Goal: Task Accomplishment & Management: Complete application form

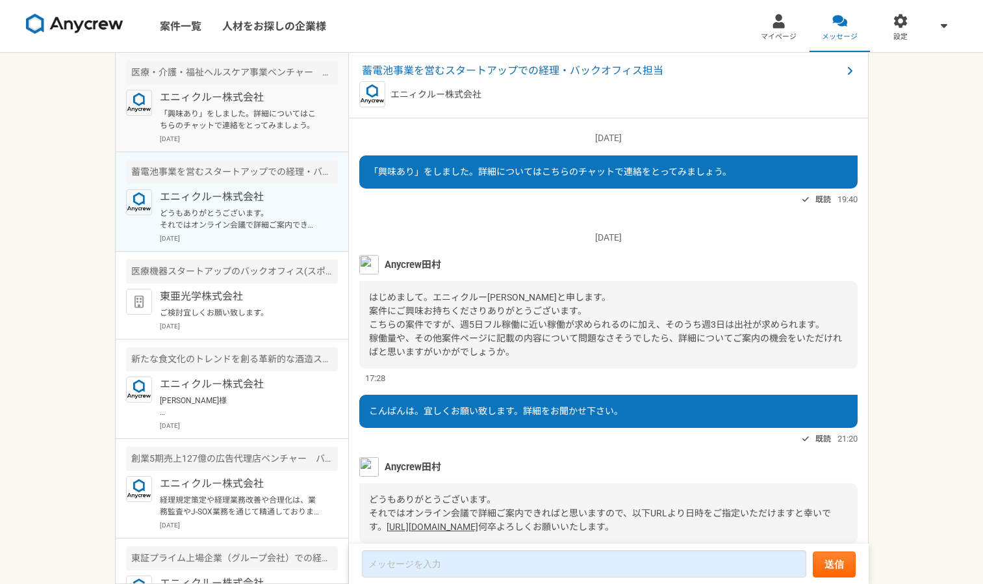
click at [215, 129] on p "「興味あり」をしました。詳細についてはこちらのチャットで連絡をとってみましょう。" at bounding box center [240, 119] width 161 height 23
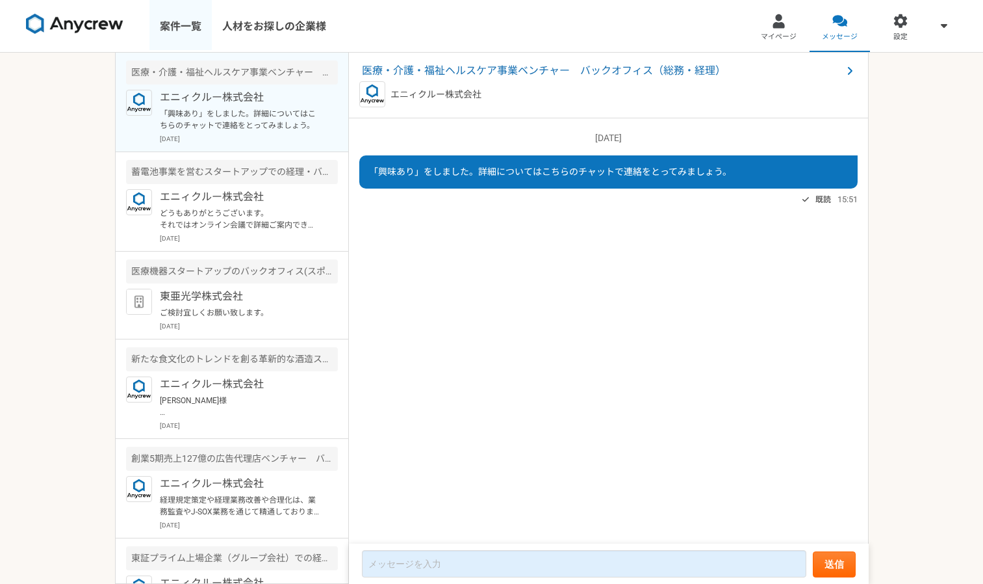
click at [180, 27] on link "案件一覧" at bounding box center [180, 26] width 62 height 52
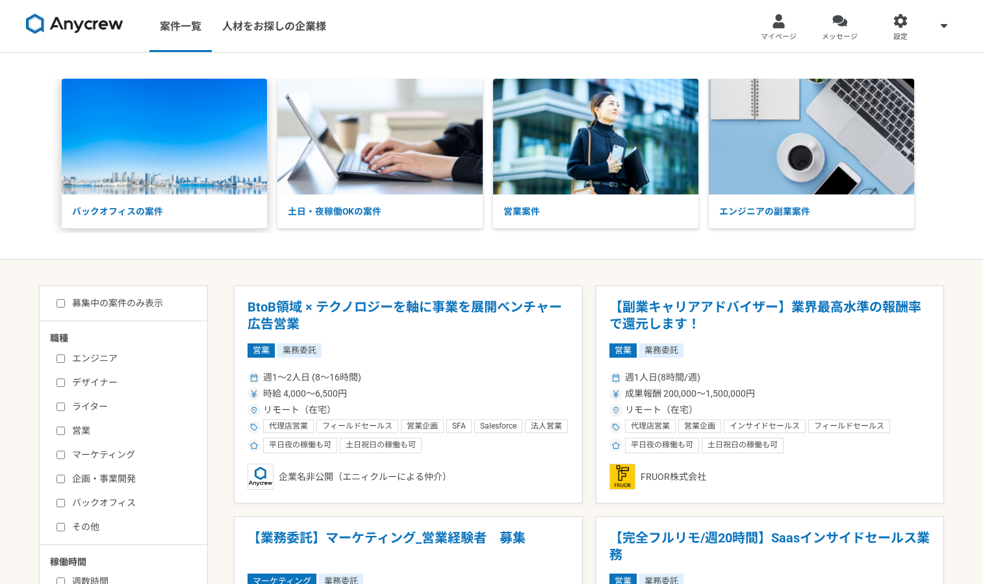
click at [153, 214] on p "バックオフィスの案件" at bounding box center [164, 211] width 205 height 34
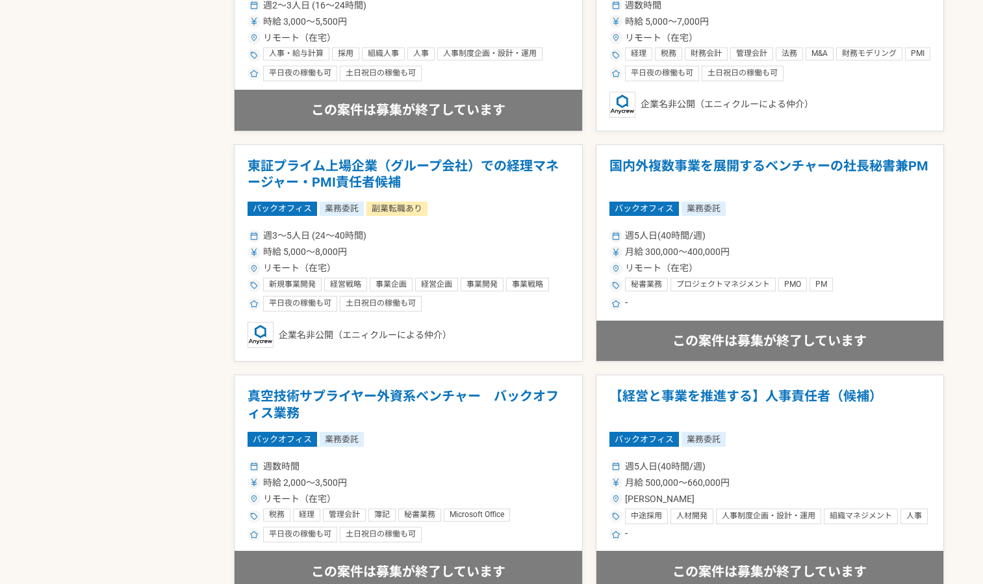
scroll to position [1758, 0]
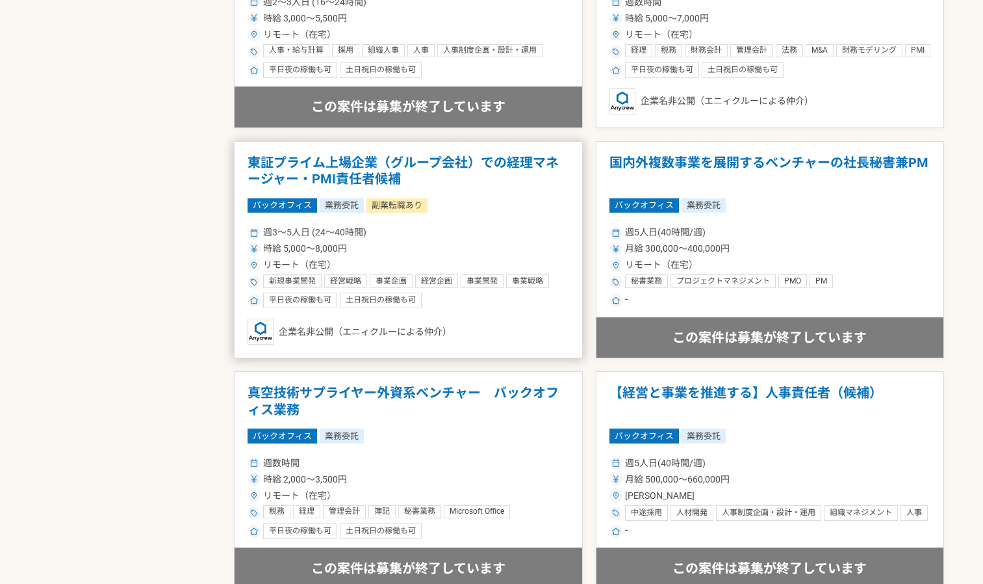
click at [327, 166] on h1 "東証プライム上場企業（グループ会社）での経理マネージャー・PMI責任者候補" at bounding box center [409, 171] width 322 height 33
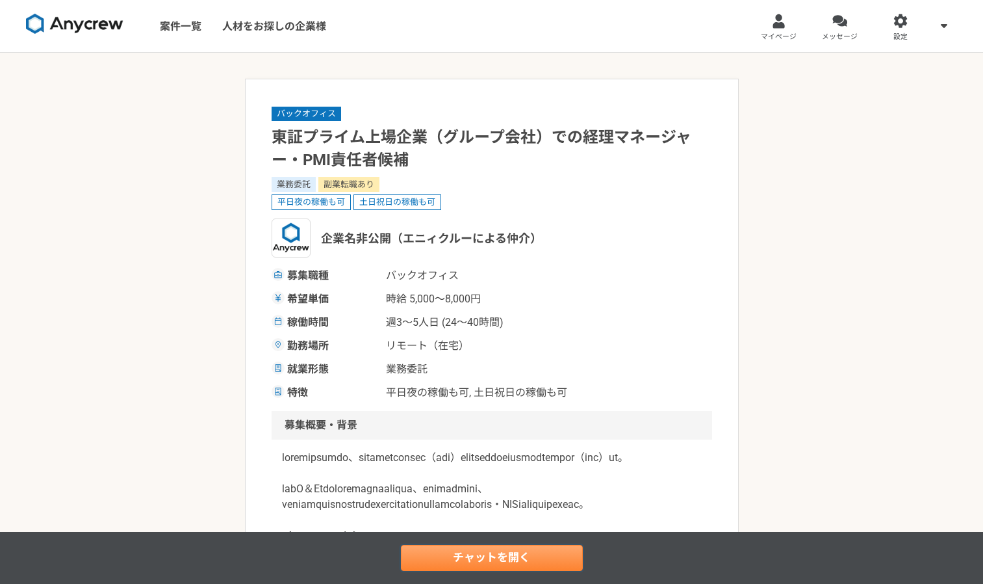
click at [481, 556] on link "チャットを開く" at bounding box center [492, 558] width 182 height 26
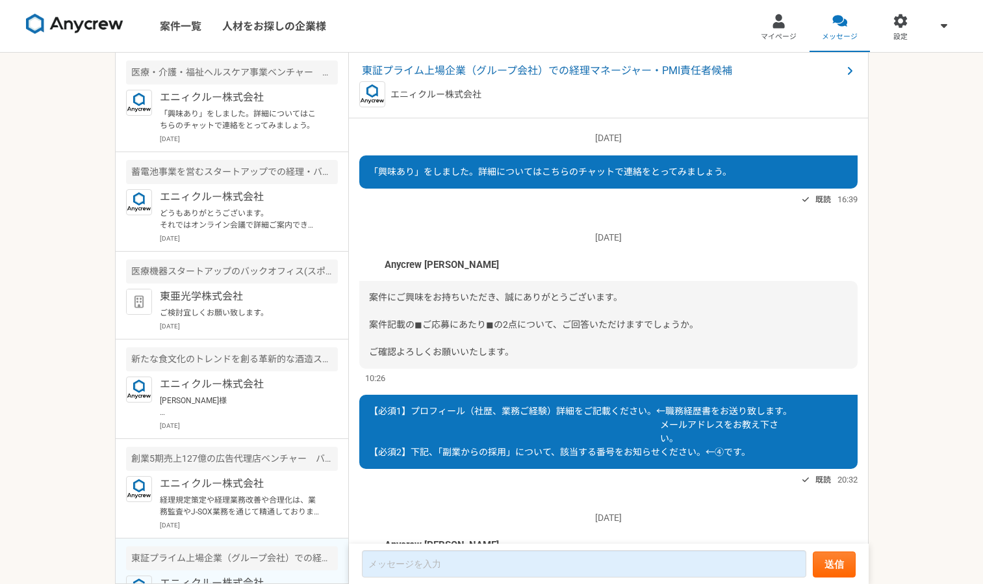
scroll to position [402, 0]
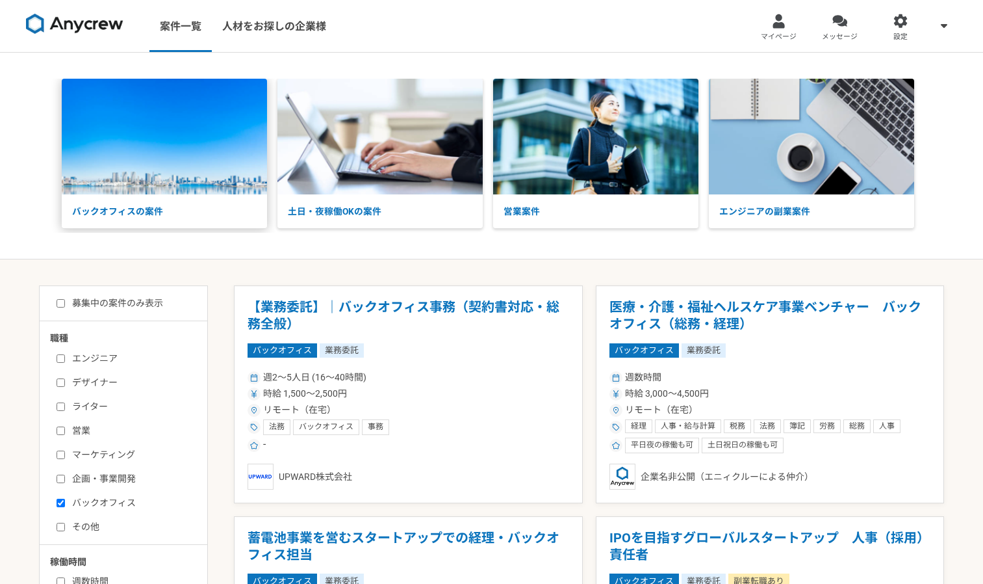
click at [221, 168] on img at bounding box center [164, 137] width 205 height 116
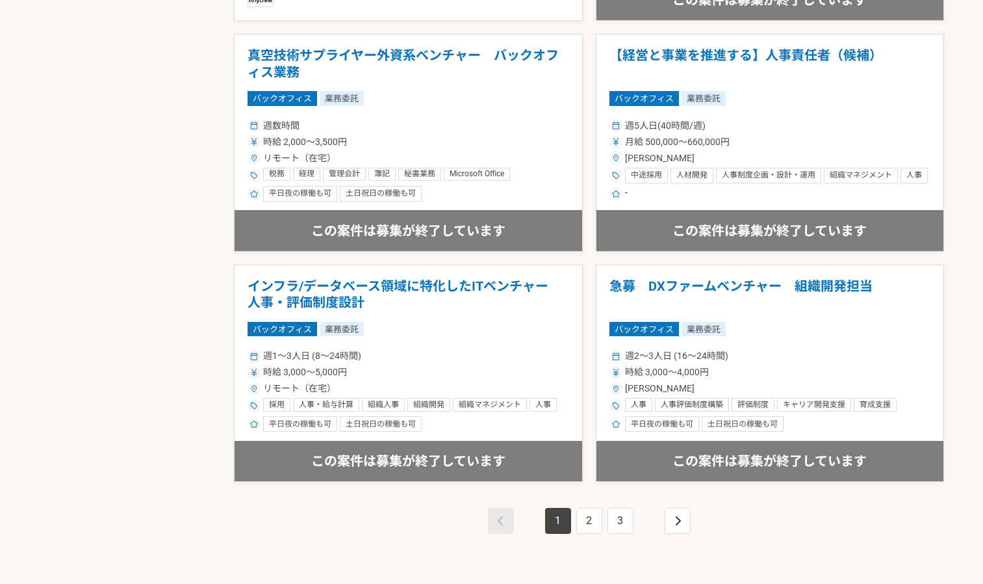
scroll to position [2210, 0]
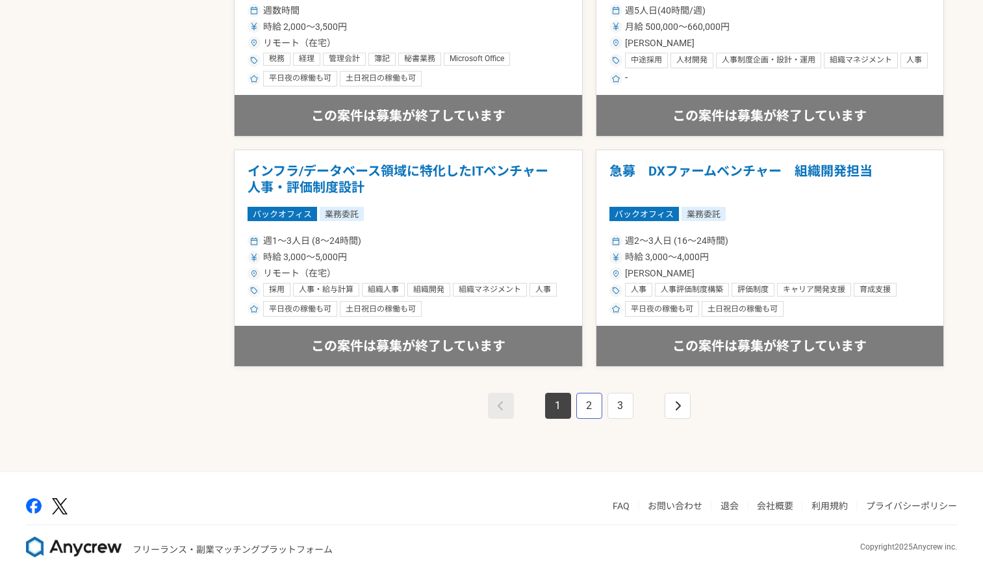
click at [586, 407] on link "2" at bounding box center [589, 405] width 26 height 26
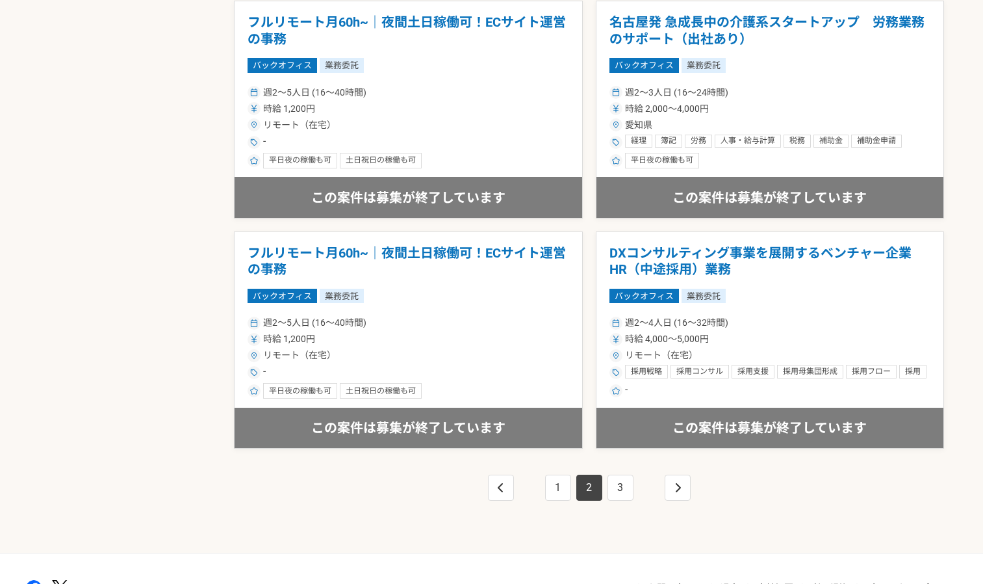
scroll to position [2131, 0]
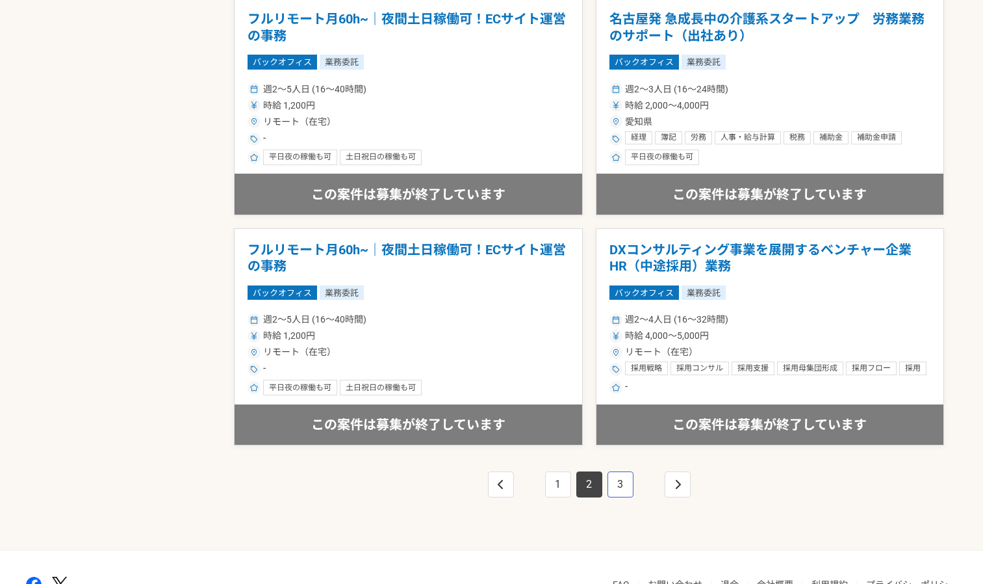
click at [617, 482] on link "3" at bounding box center [621, 484] width 26 height 26
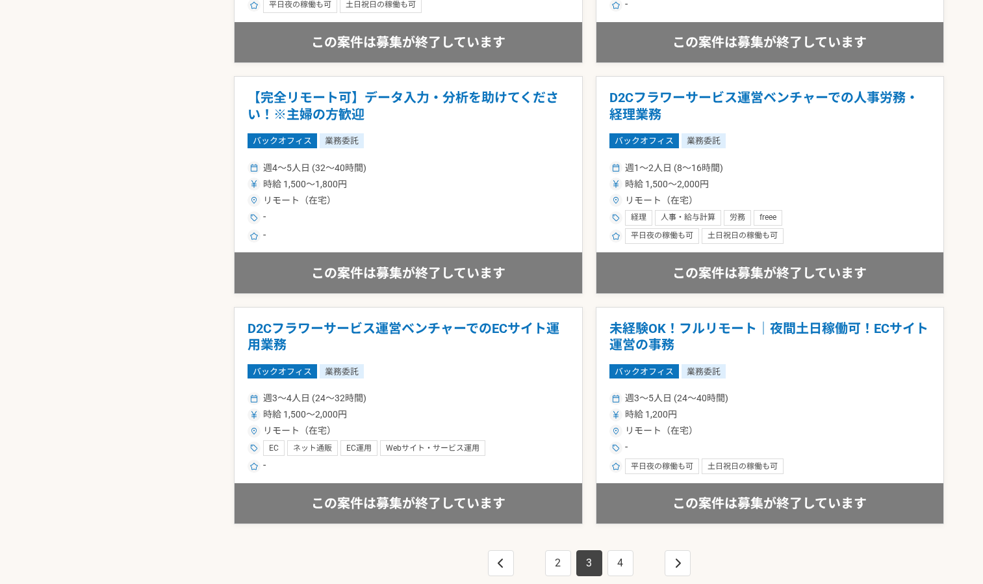
scroll to position [2210, 0]
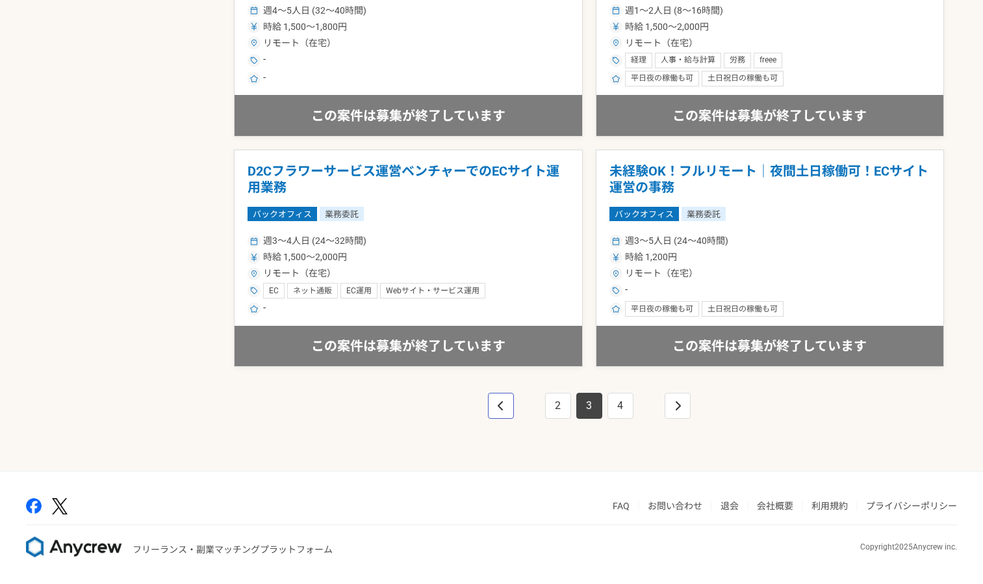
click at [498, 409] on icon "pagination" at bounding box center [501, 405] width 6 height 10
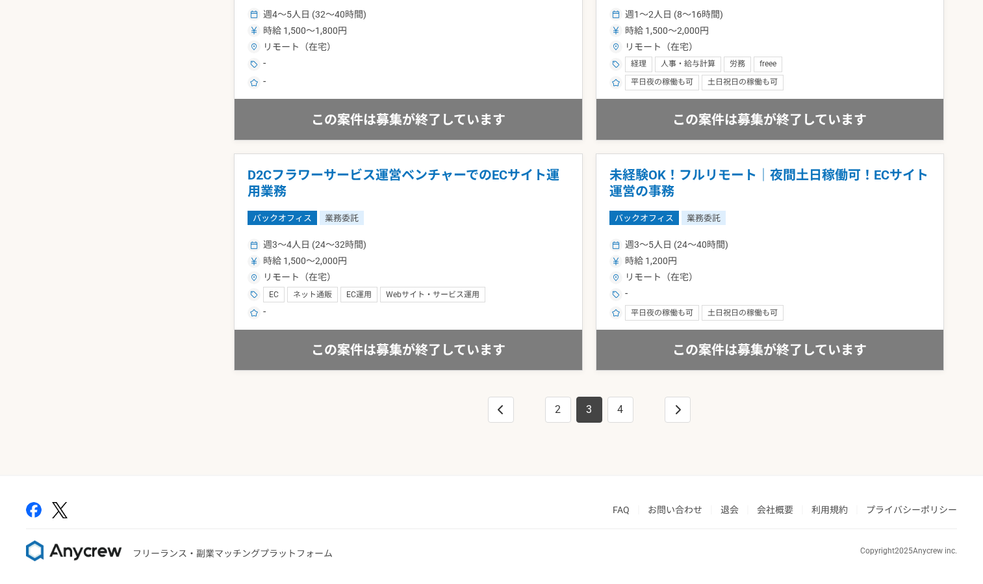
scroll to position [2210, 0]
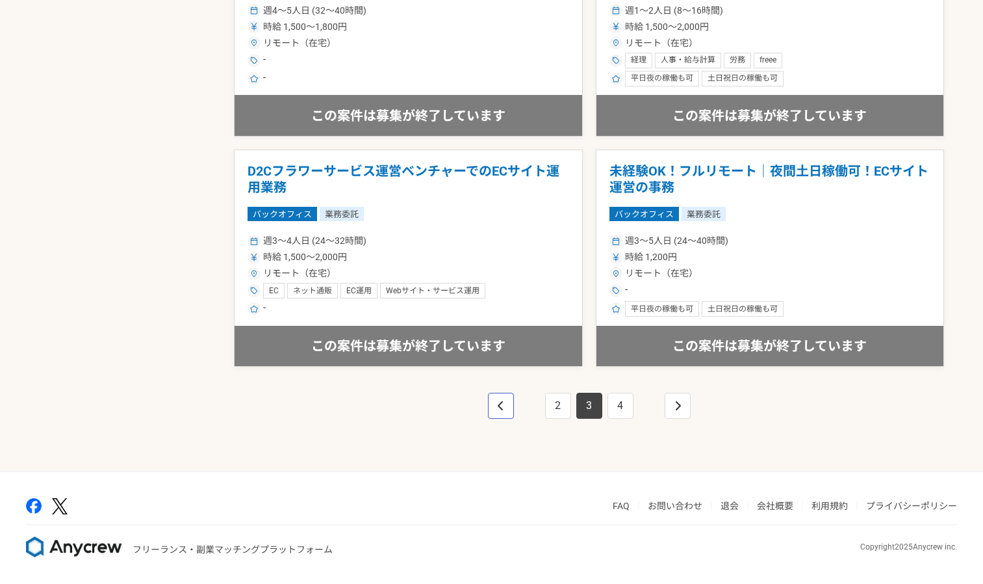
click at [501, 405] on icon "pagination" at bounding box center [501, 405] width 6 height 10
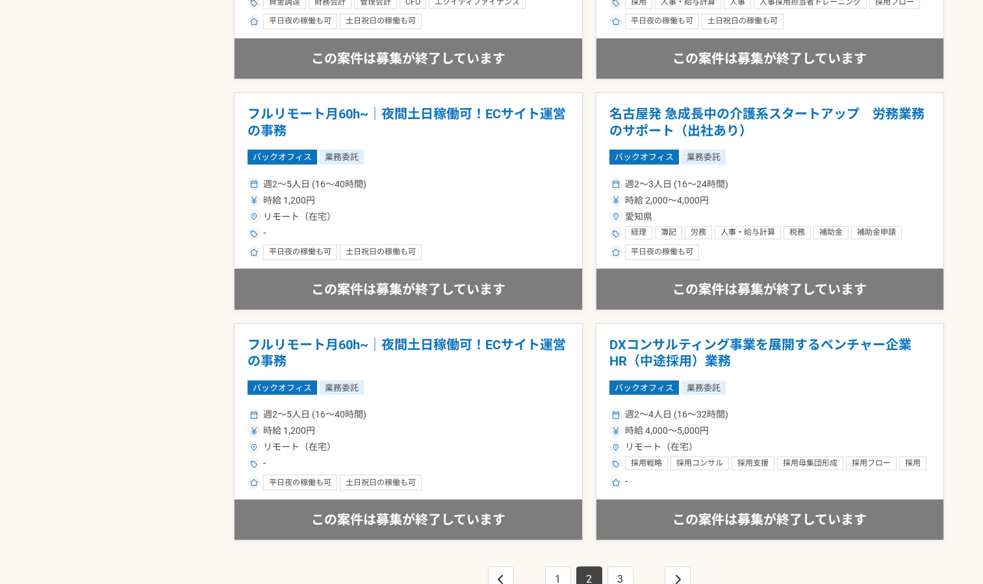
scroll to position [2210, 0]
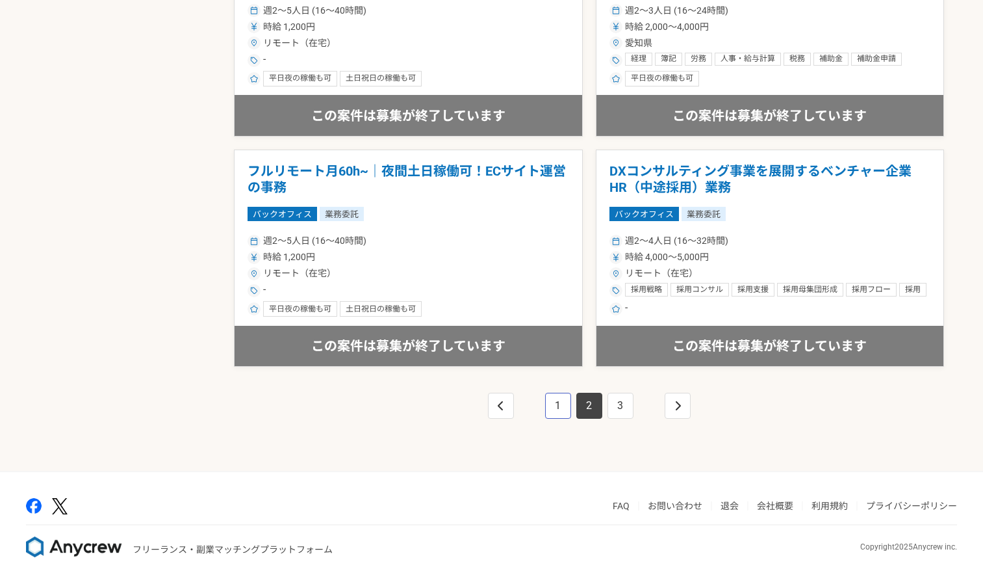
click at [559, 403] on link "1" at bounding box center [558, 405] width 26 height 26
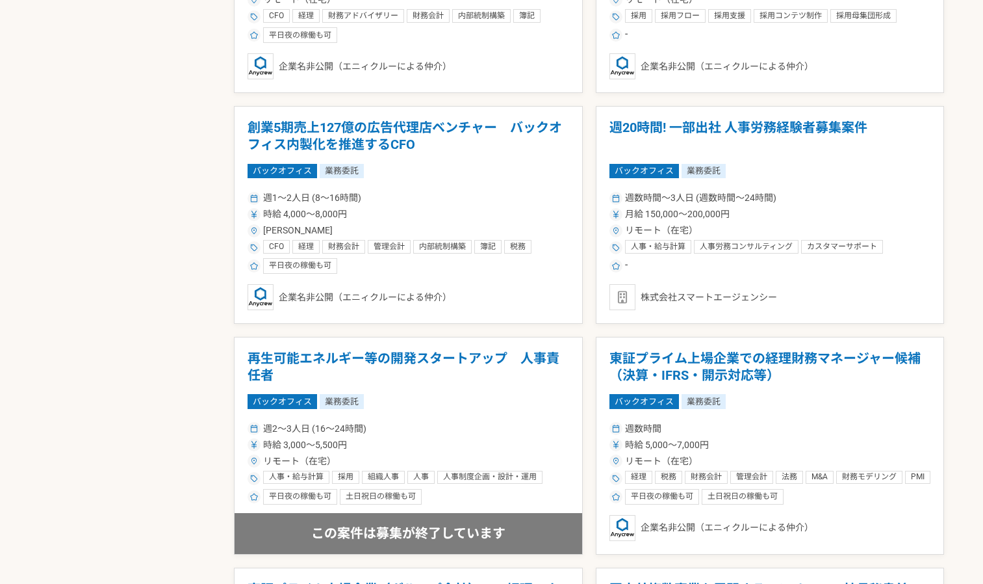
scroll to position [1325, 0]
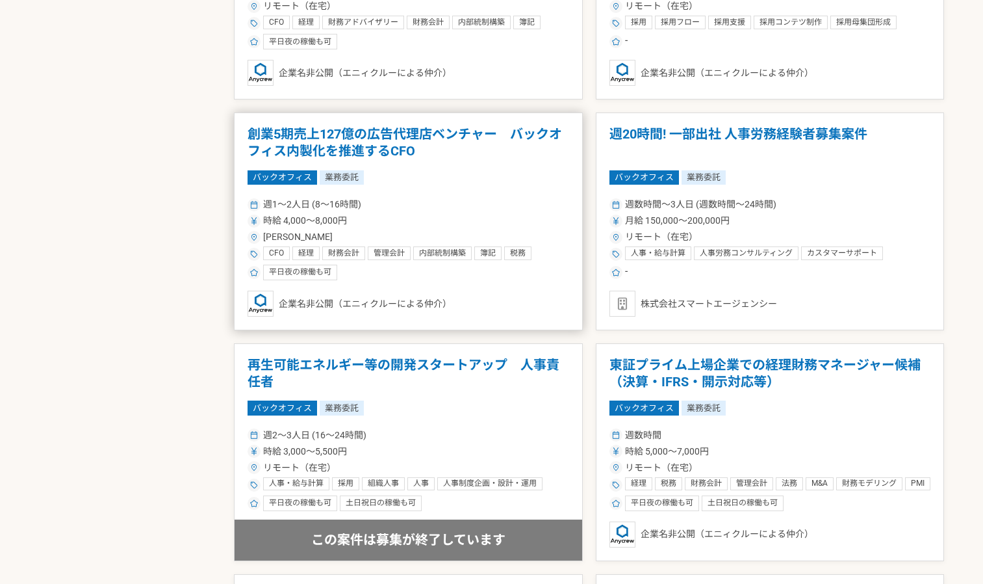
click at [368, 136] on h1 "創業5期売上127億の広告代理店ベンチャー　バックオフィス内製化を推進するCFO" at bounding box center [409, 142] width 322 height 33
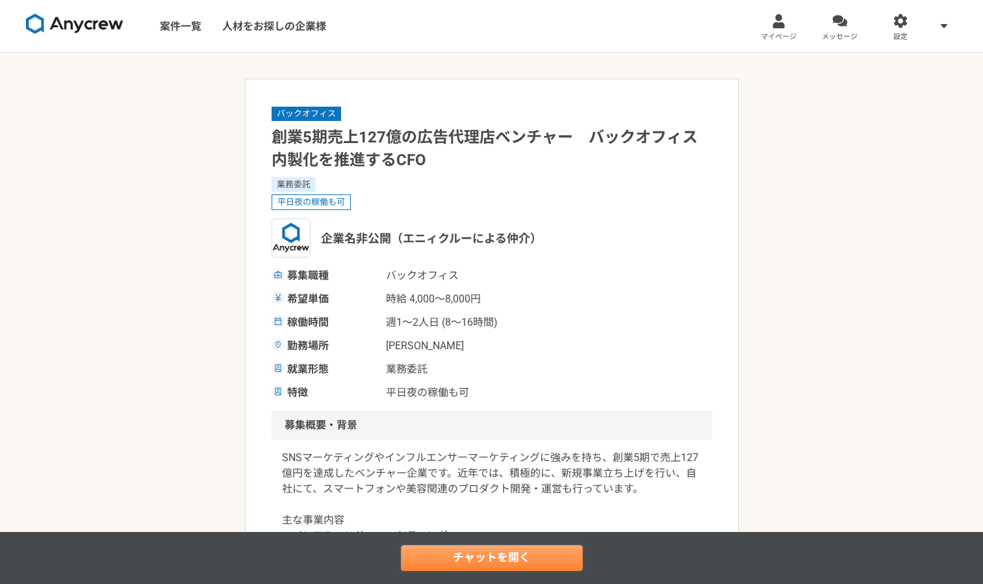
click at [509, 552] on link "チャットを開く" at bounding box center [492, 558] width 182 height 26
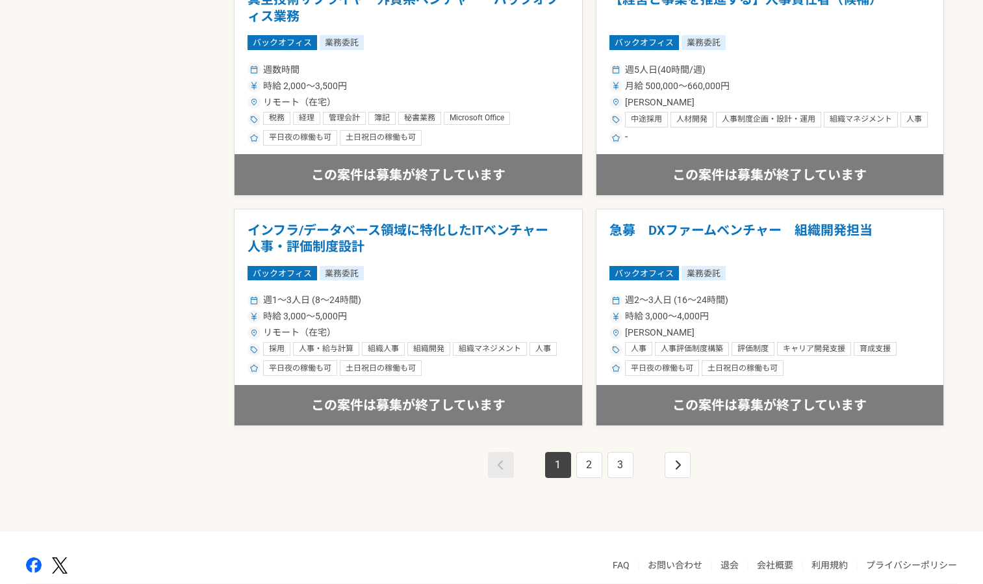
scroll to position [2181, 0]
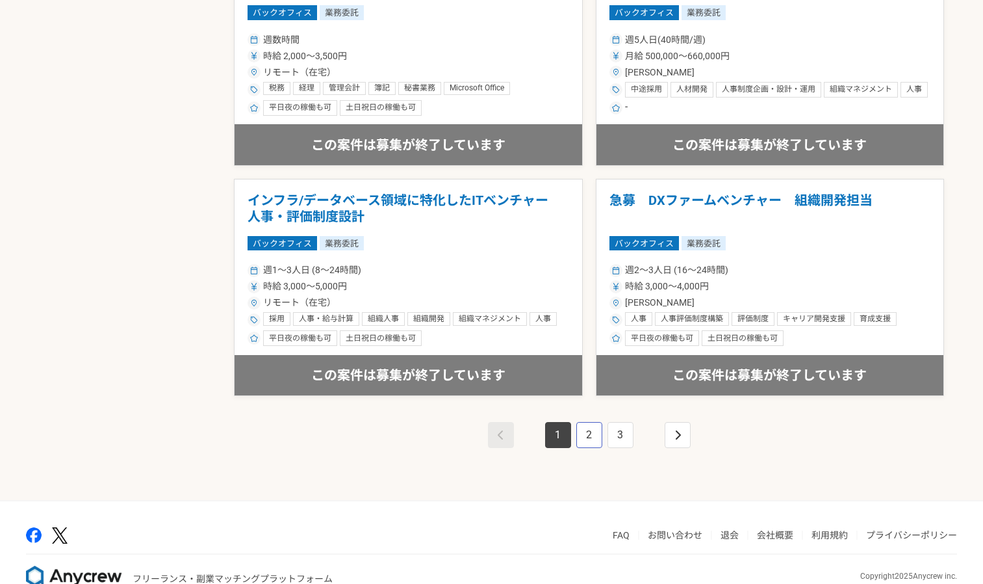
click at [587, 437] on link "2" at bounding box center [589, 435] width 26 height 26
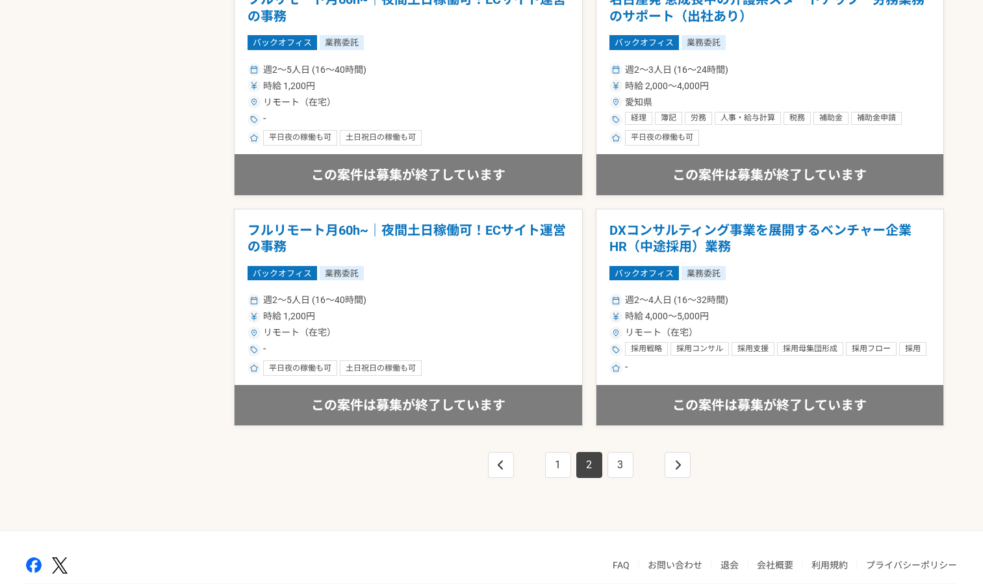
scroll to position [2154, 0]
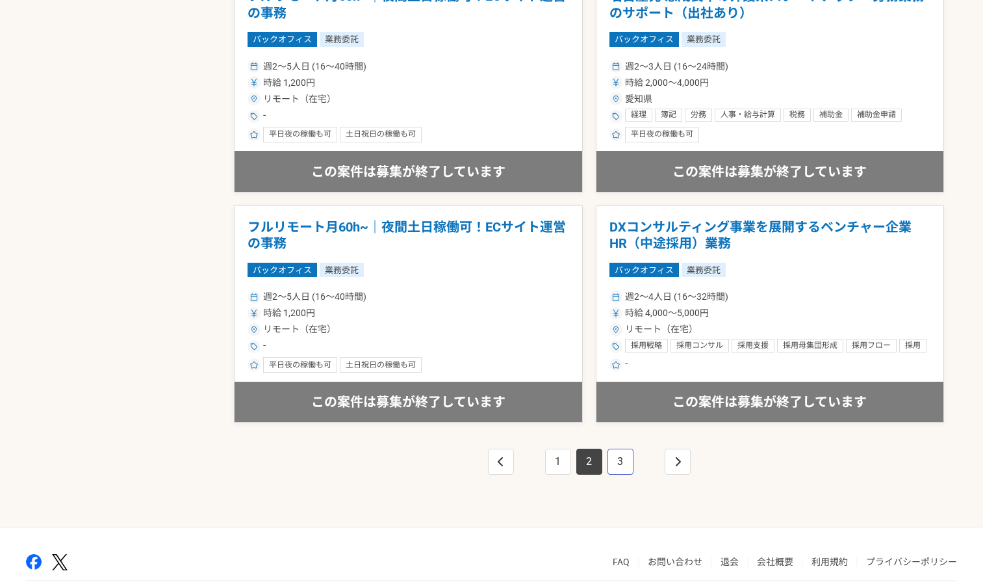
click at [624, 463] on link "3" at bounding box center [621, 461] width 26 height 26
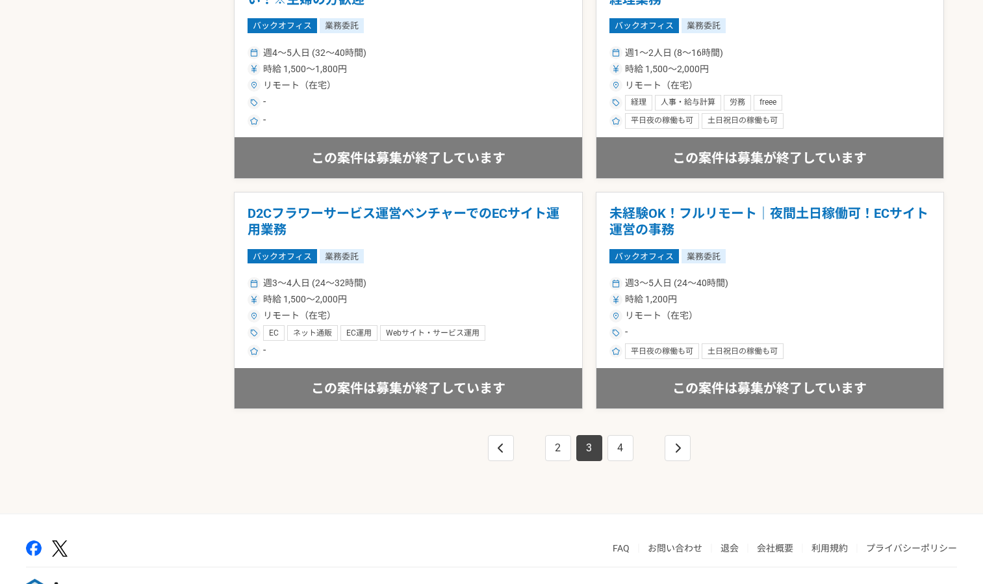
scroll to position [2171, 0]
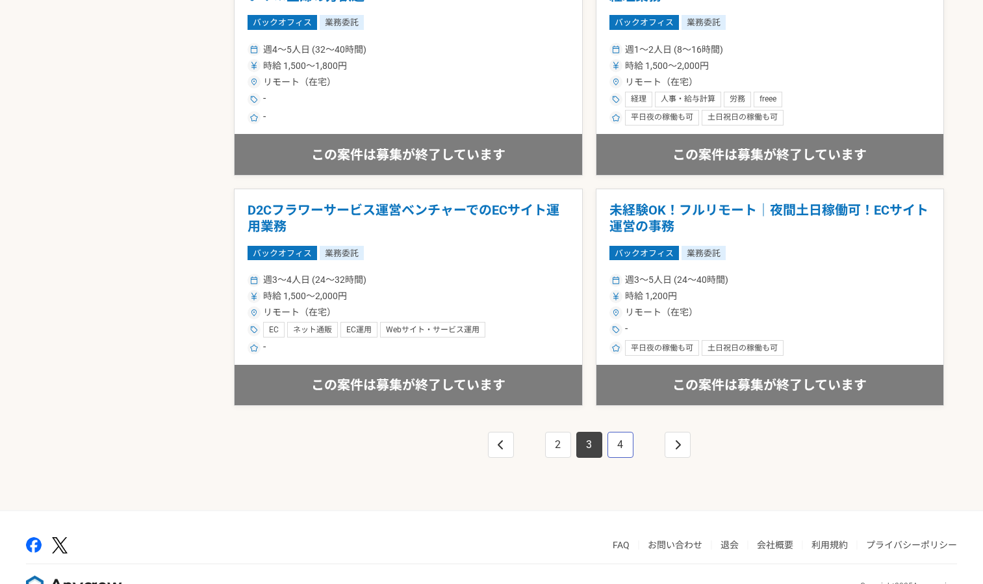
click at [619, 452] on link "4" at bounding box center [621, 444] width 26 height 26
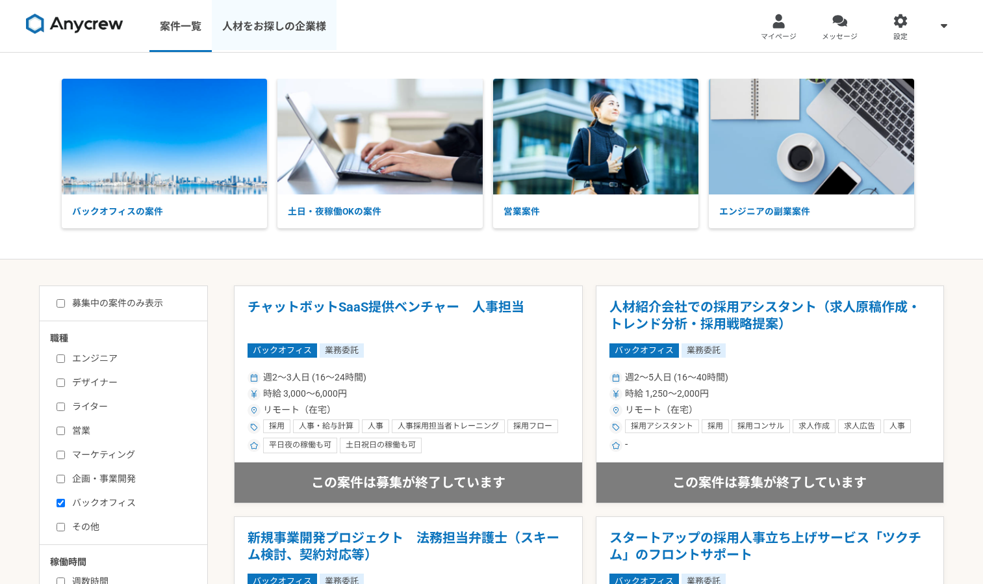
click at [293, 30] on link "人材をお探しの企業様" at bounding box center [274, 26] width 125 height 52
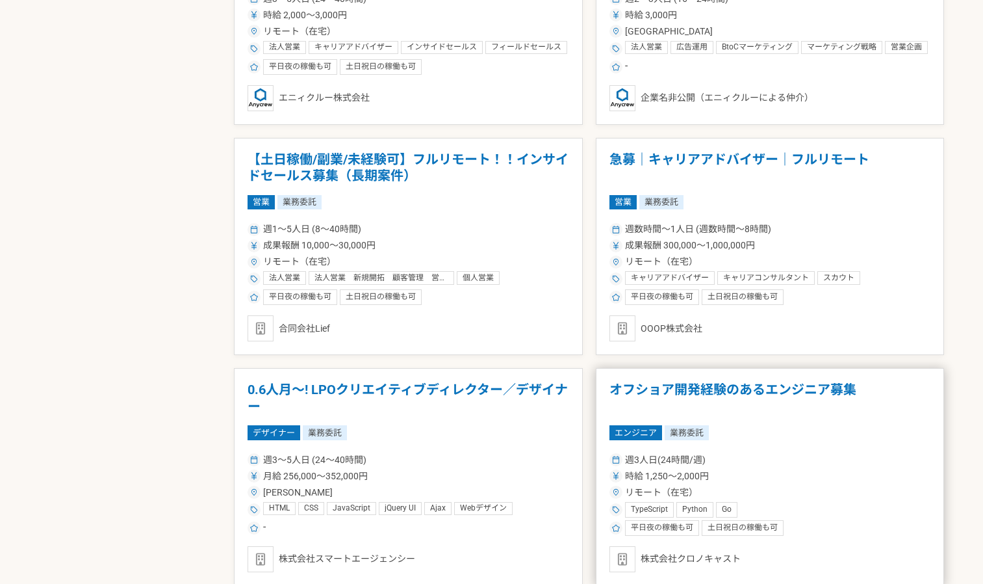
scroll to position [1758, 0]
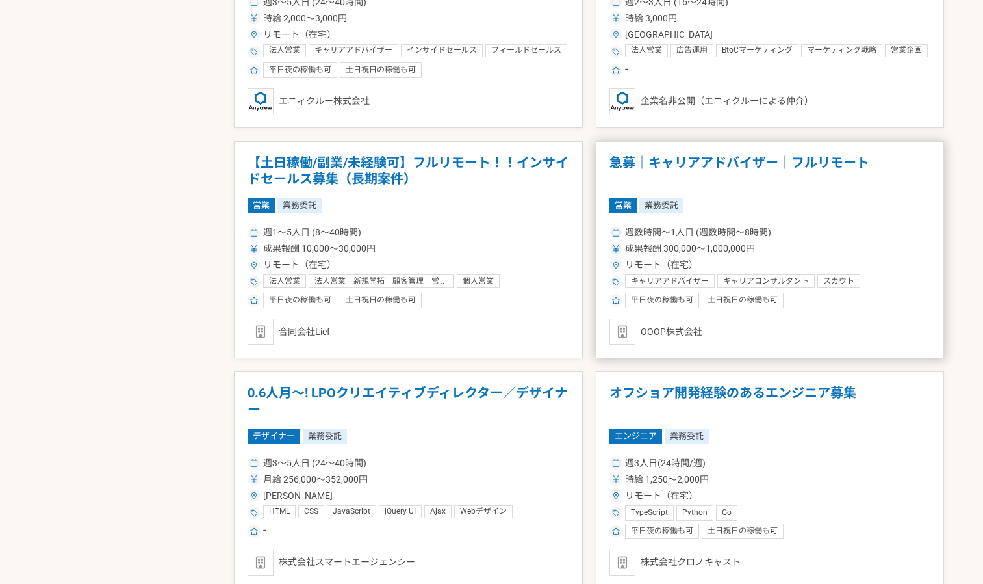
click at [695, 164] on h1 "急募｜キャリアアドバイザー｜フルリモート" at bounding box center [771, 171] width 322 height 33
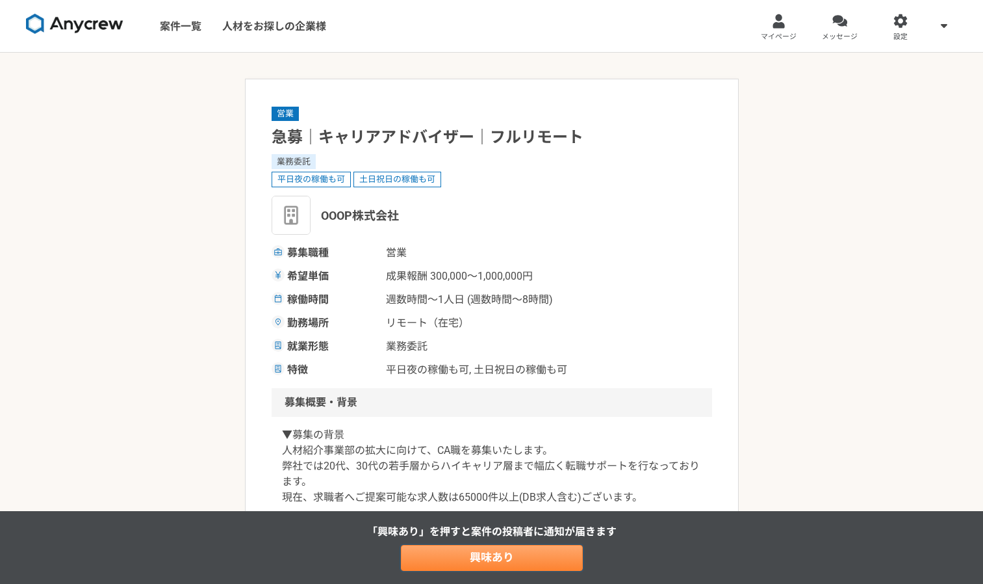
click at [483, 561] on link "興味あり" at bounding box center [492, 558] width 182 height 26
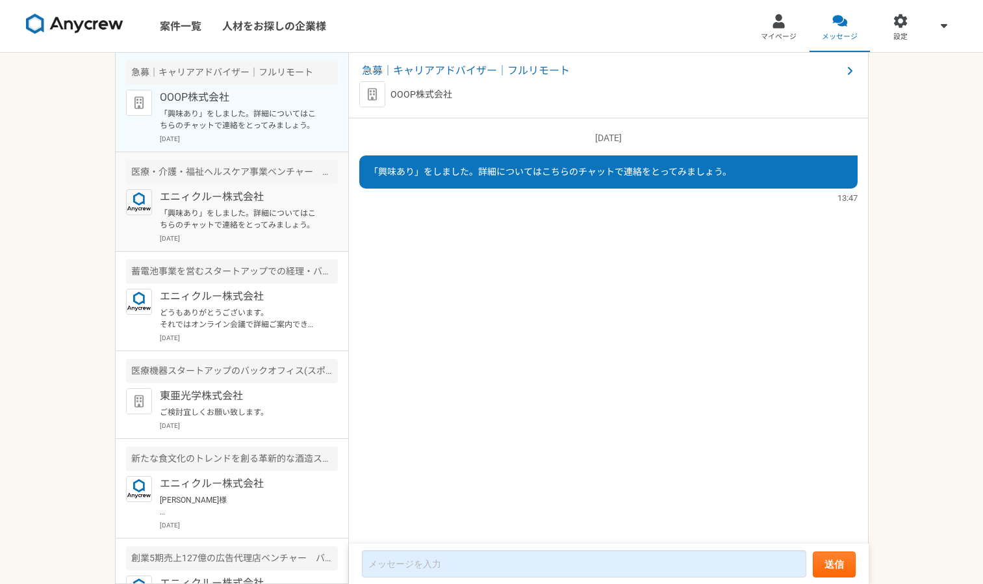
click at [212, 215] on p "「興味あり」をしました。詳細についてはこちらのチャットで連絡をとってみましょう。" at bounding box center [240, 218] width 161 height 23
